Goal: Task Accomplishment & Management: Manage account settings

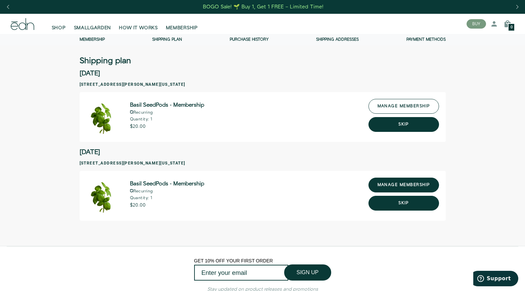
click at [399, 107] on link "manage membership" at bounding box center [404, 106] width 71 height 15
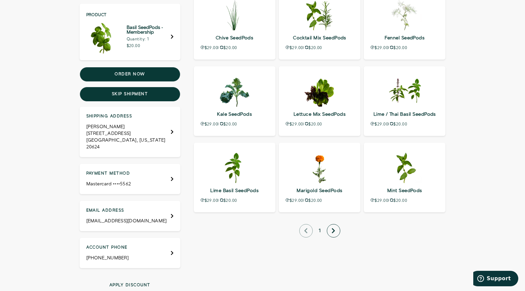
scroll to position [302, 0]
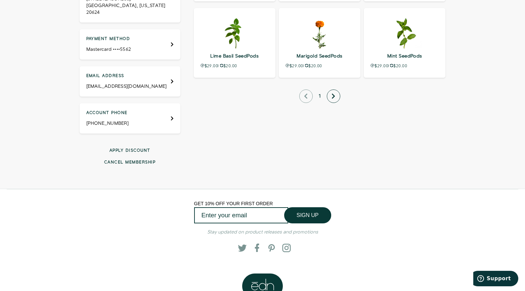
click at [148, 159] on button "Cancel membership" at bounding box center [130, 162] width 101 height 6
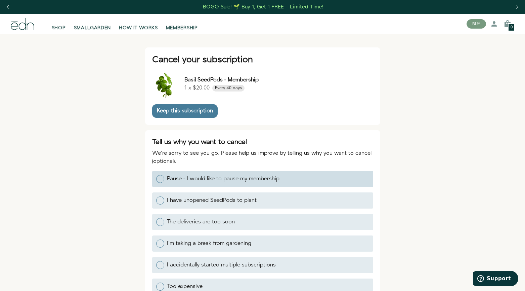
scroll to position [101, 0]
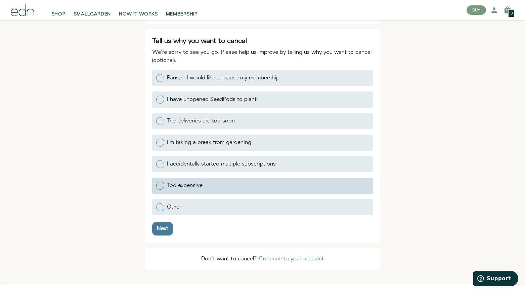
click at [160, 182] on div at bounding box center [160, 185] width 8 height 8
click at [156, 185] on input "Too expensive" at bounding box center [156, 185] width 0 height 0
click at [167, 230] on div "Next" at bounding box center [162, 228] width 11 height 5
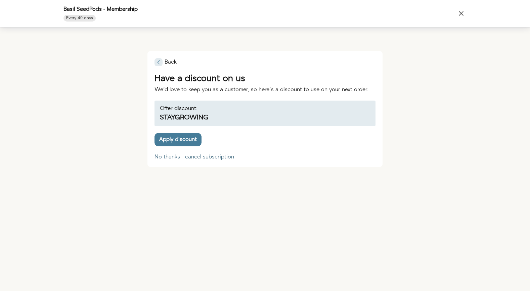
click at [196, 155] on div "No thanks - cancel subscription" at bounding box center [195, 156] width 80 height 5
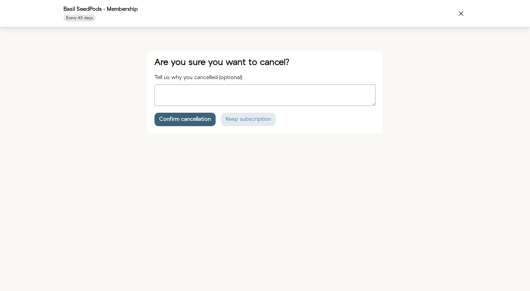
click at [193, 118] on div "Confirm cancellation" at bounding box center [185, 119] width 52 height 5
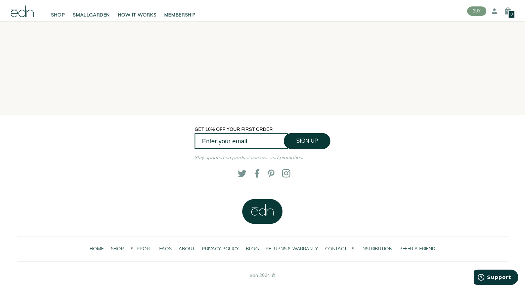
scroll to position [94, 0]
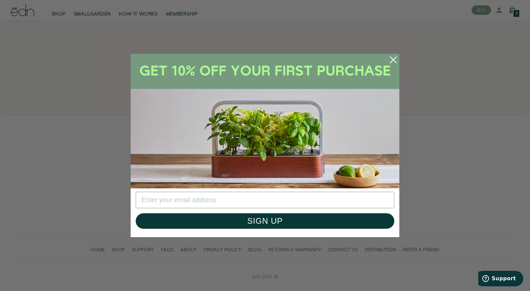
click at [391, 58] on icon "Close dialog" at bounding box center [393, 60] width 6 height 6
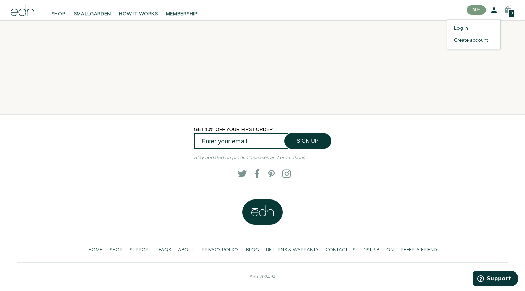
click at [494, 10] on icon at bounding box center [494, 10] width 8 height 8
